Goal: Information Seeking & Learning: Understand process/instructions

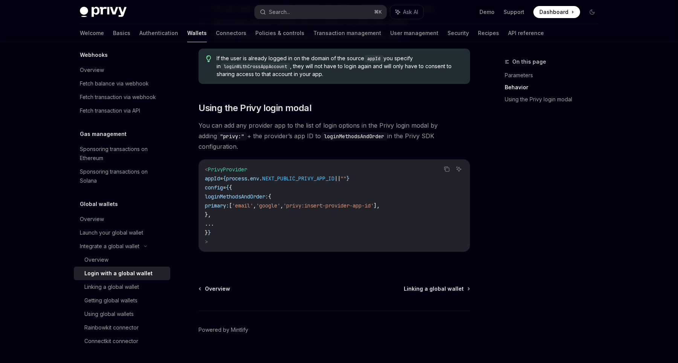
scroll to position [496, 0]
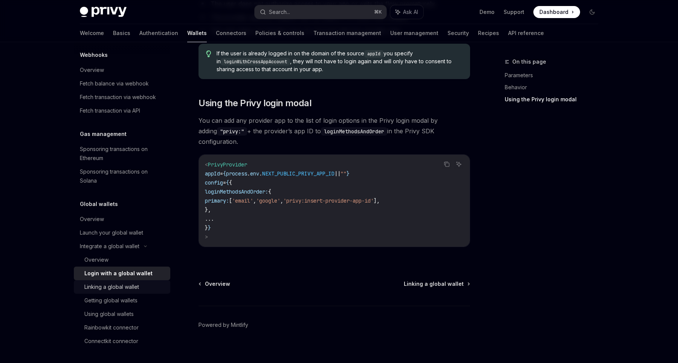
click at [107, 285] on div "Linking a global wallet" at bounding box center [111, 287] width 55 height 9
type textarea "*"
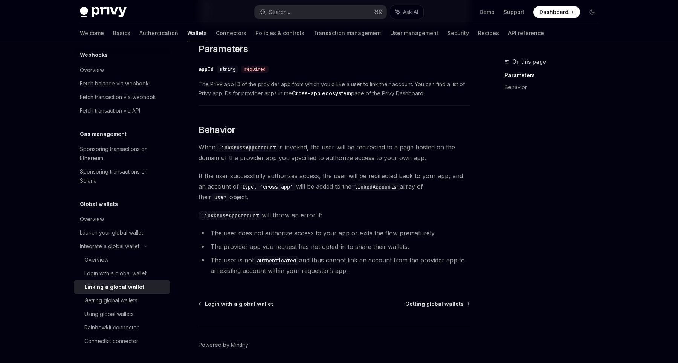
scroll to position [301, 0]
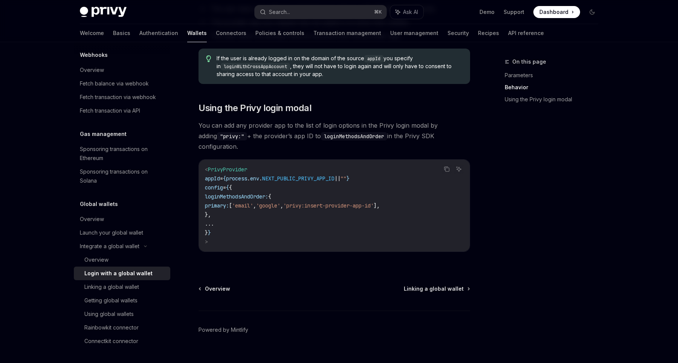
scroll to position [496, 0]
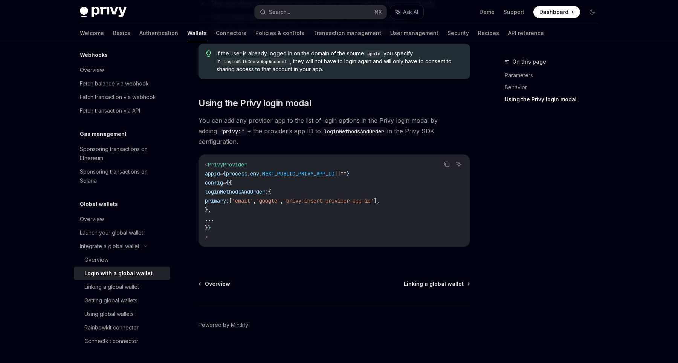
drag, startPoint x: 235, startPoint y: 202, endPoint x: 234, endPoint y: 196, distance: 6.5
click at [235, 196] on code "< PrivyProvider appId = { process . env . NEXT_PUBLIC_PRIVY_APP_ID || "" } conf…" at bounding box center [334, 200] width 259 height 81
click at [233, 196] on code "< PrivyProvider appId = { process . env . NEXT_PUBLIC_PRIVY_APP_ID || "" } conf…" at bounding box center [334, 200] width 259 height 81
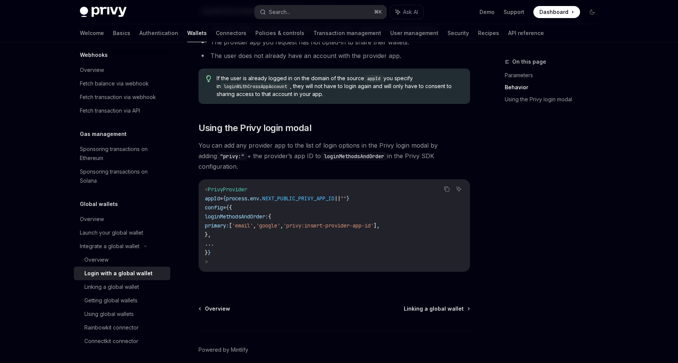
scroll to position [472, 0]
